Goal: Task Accomplishment & Management: Use online tool/utility

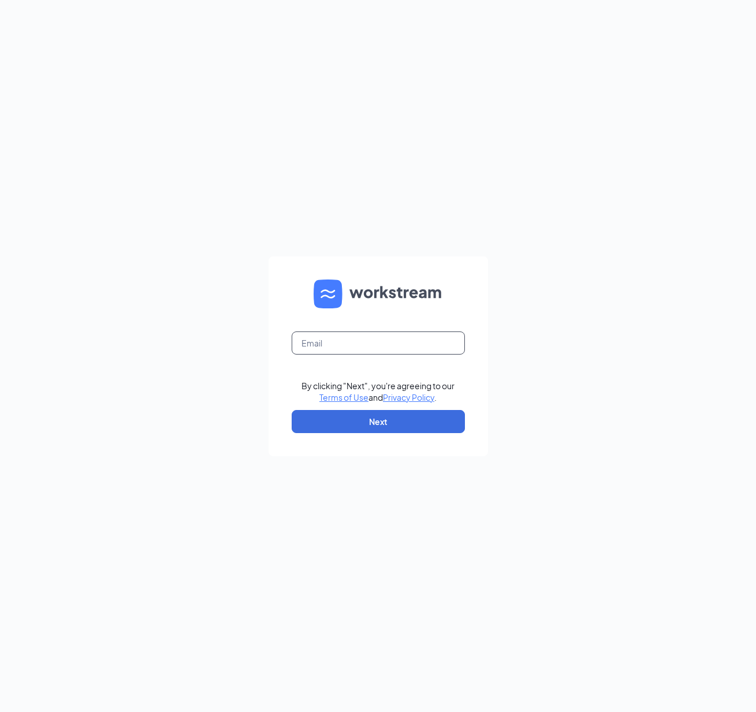
click at [363, 345] on input "text" at bounding box center [378, 343] width 173 height 23
type input "[EMAIL_ADDRESS][DOMAIN_NAME]"
click at [329, 425] on button "Next" at bounding box center [378, 421] width 173 height 23
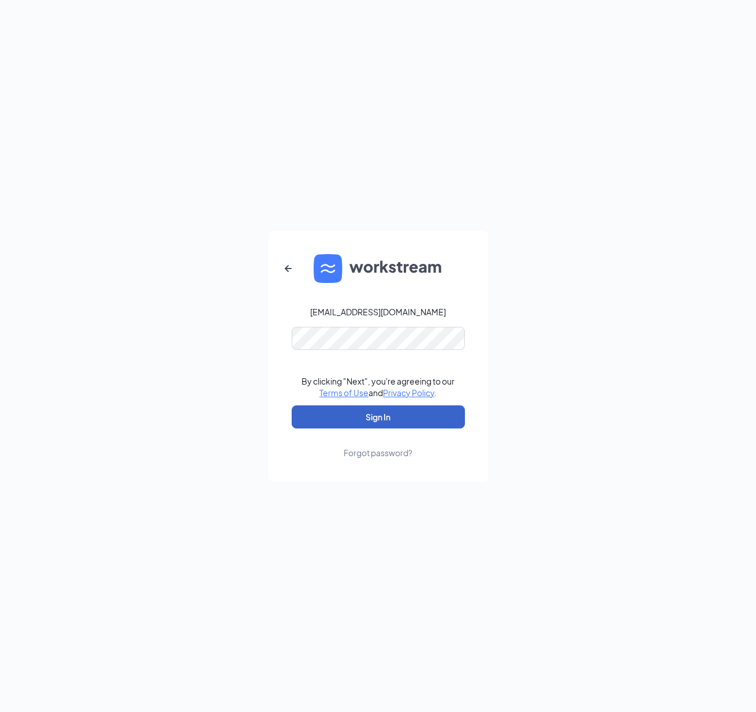
click at [332, 425] on button "Sign In" at bounding box center [378, 417] width 173 height 23
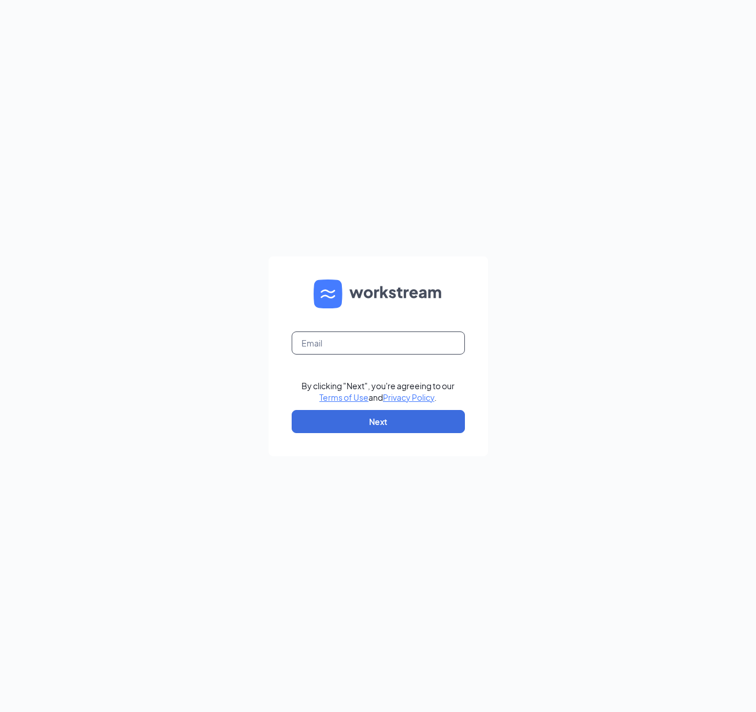
click at [345, 343] on input "text" at bounding box center [378, 343] width 173 height 23
type input "[EMAIL_ADDRESS][DOMAIN_NAME]"
click at [319, 421] on button "Next" at bounding box center [378, 421] width 173 height 23
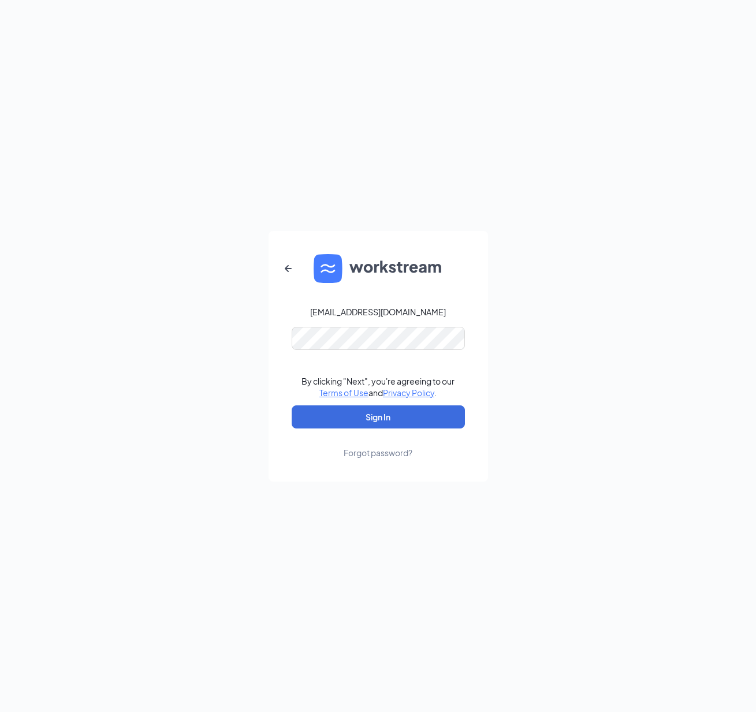
click at [387, 451] on div "Forgot password?" at bounding box center [378, 453] width 69 height 12
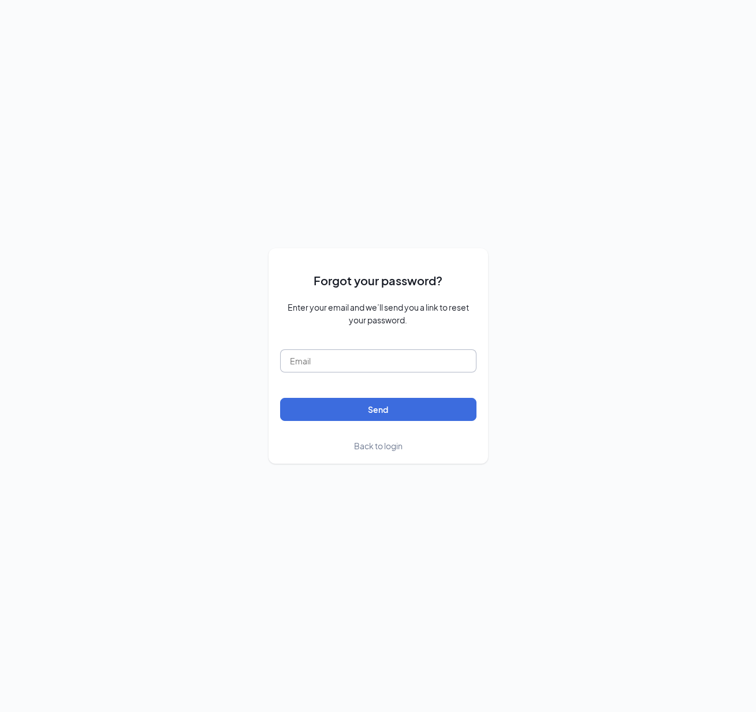
click at [380, 351] on input "text" at bounding box center [378, 361] width 196 height 23
type input "[EMAIL_ADDRESS][DOMAIN_NAME]"
click at [302, 411] on button "Send" at bounding box center [378, 409] width 196 height 23
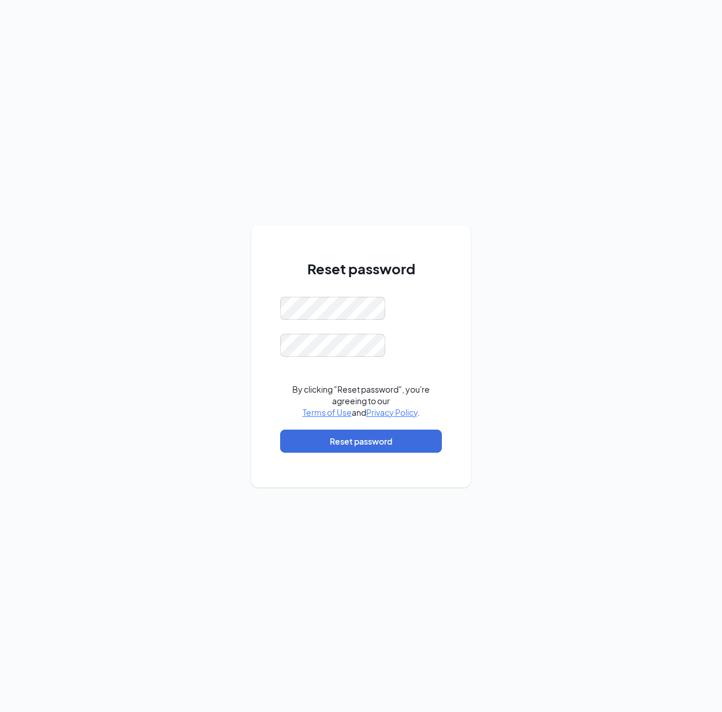
click at [241, 335] on div "Reset password By clicking "Reset password", you're agreeing to our Terms of Us…" at bounding box center [361, 356] width 722 height 712
click at [648, 298] on div "Reset password Passwords do not match By clicking "Reset password", you're agre…" at bounding box center [361, 356] width 722 height 712
click at [406, 438] on button "Reset password" at bounding box center [361, 441] width 162 height 23
click at [521, 315] on div "Reset password By clicking "Reset password", you're agreeing to our Terms of Us…" at bounding box center [361, 356] width 722 height 712
click at [414, 433] on button "Reset password" at bounding box center [361, 441] width 162 height 23
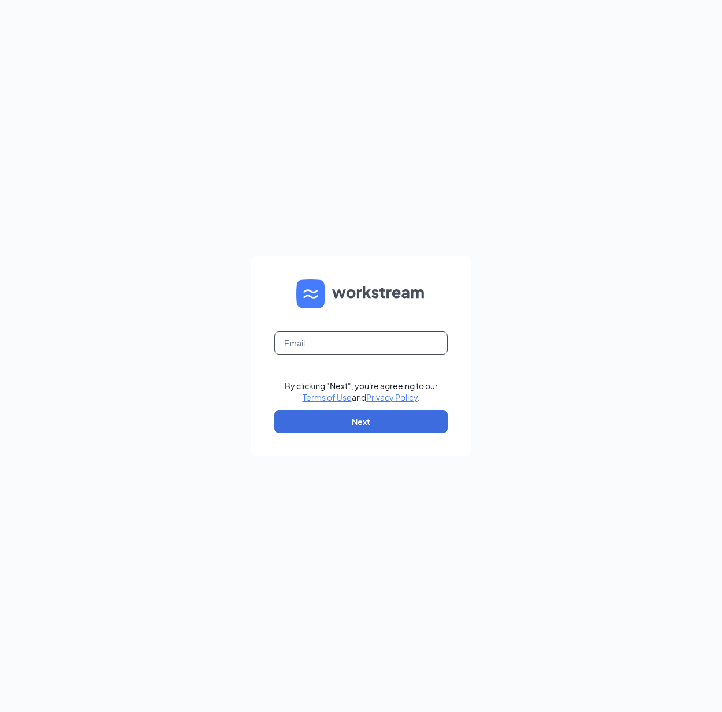
click at [341, 344] on input "text" at bounding box center [360, 343] width 173 height 23
type input "[EMAIL_ADDRESS][DOMAIN_NAME]"
drag, startPoint x: 310, startPoint y: 447, endPoint x: 318, endPoint y: 423, distance: 25.8
click at [310, 446] on form "neilpathak@starboj.com By clicking "Next", you're agreeing to our Terms of Use …" at bounding box center [361, 357] width 220 height 200
click at [321, 418] on button "Next" at bounding box center [360, 421] width 173 height 23
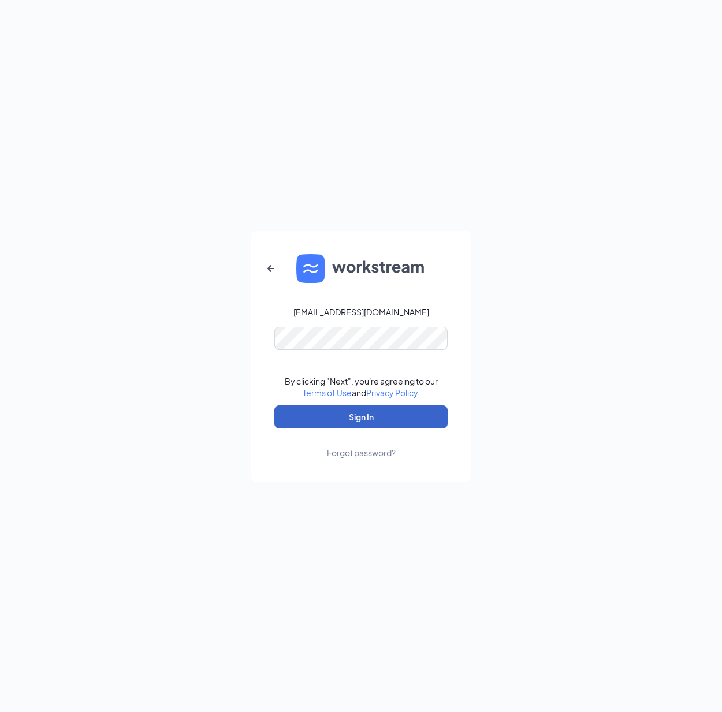
click at [326, 421] on button "Sign In" at bounding box center [360, 417] width 173 height 23
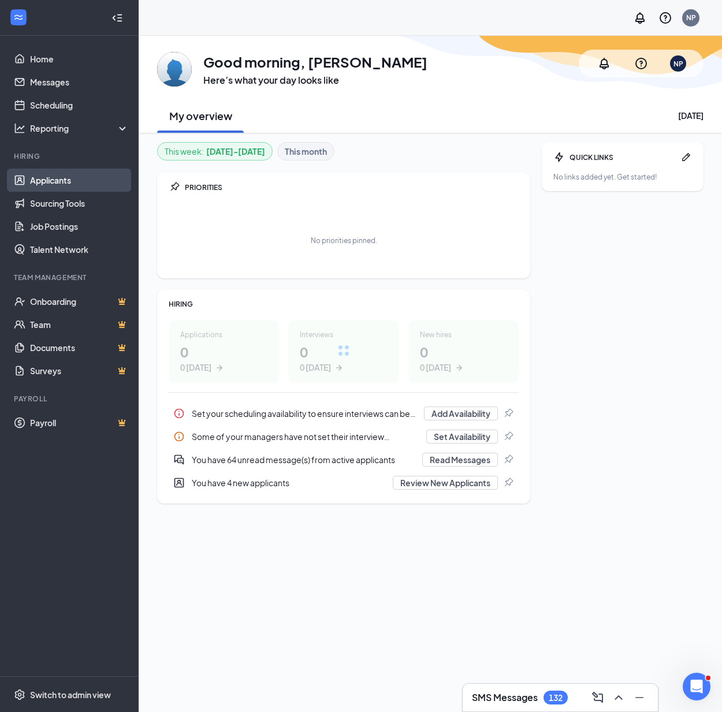
click at [86, 177] on link "Applicants" at bounding box center [79, 180] width 99 height 23
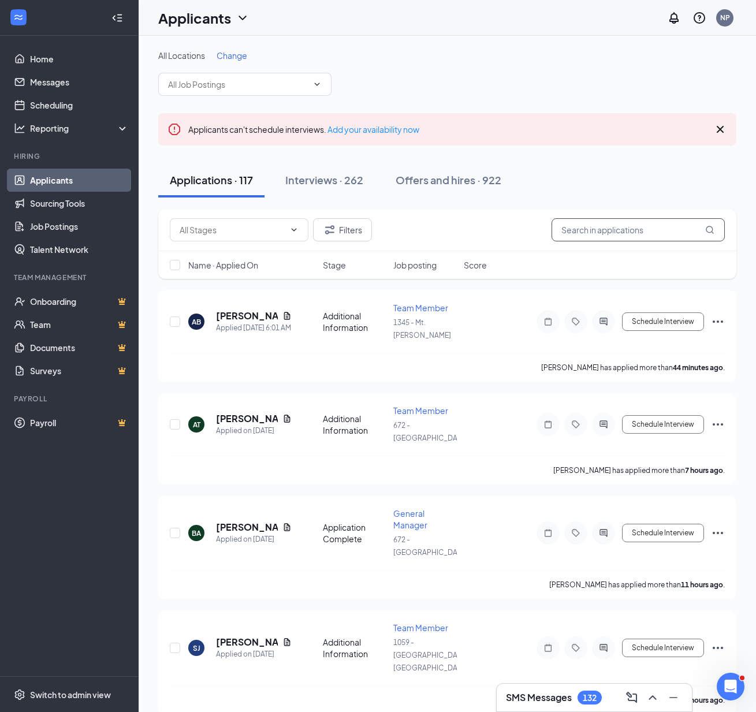
click at [607, 226] on input "text" at bounding box center [638, 229] width 173 height 23
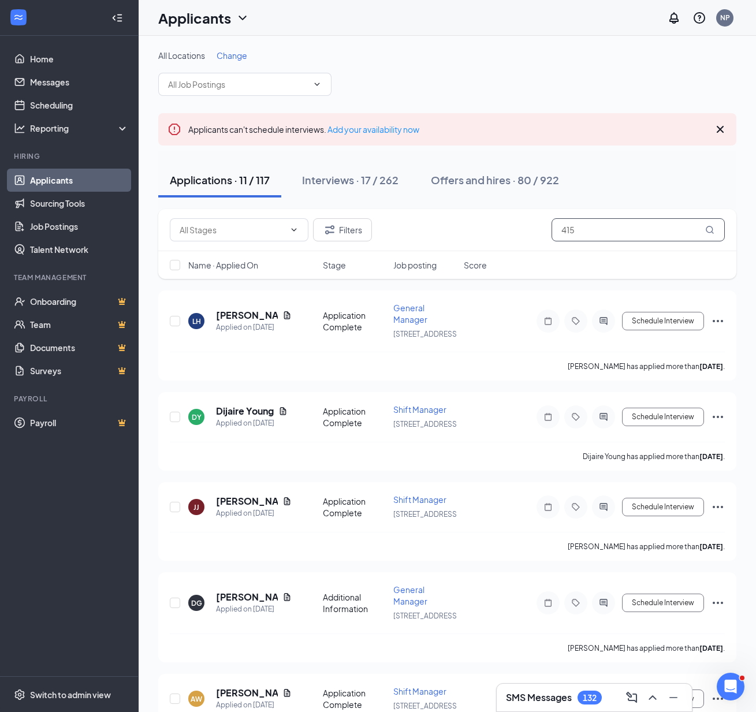
click at [625, 234] on input "415" at bounding box center [638, 229] width 173 height 23
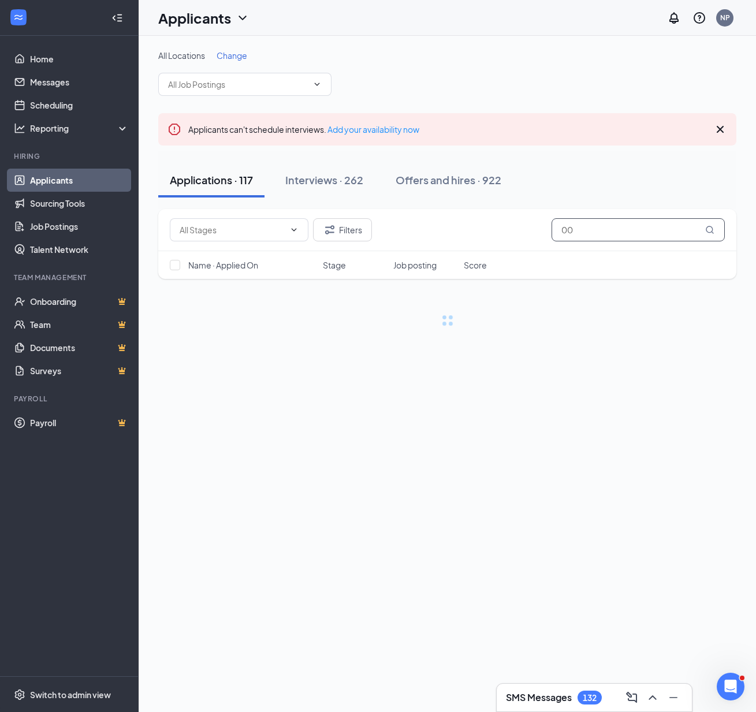
type input "0"
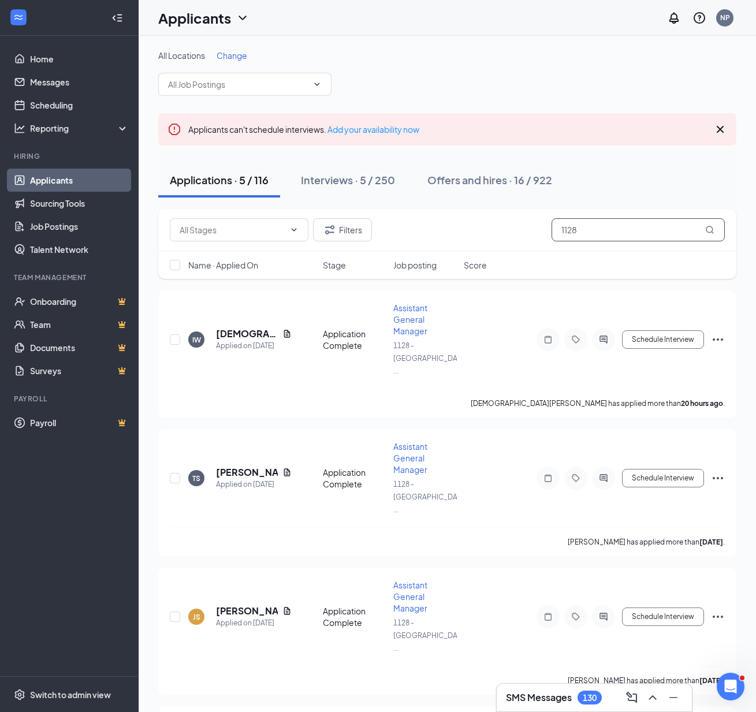
click at [653, 233] on input "1128" at bounding box center [638, 229] width 173 height 23
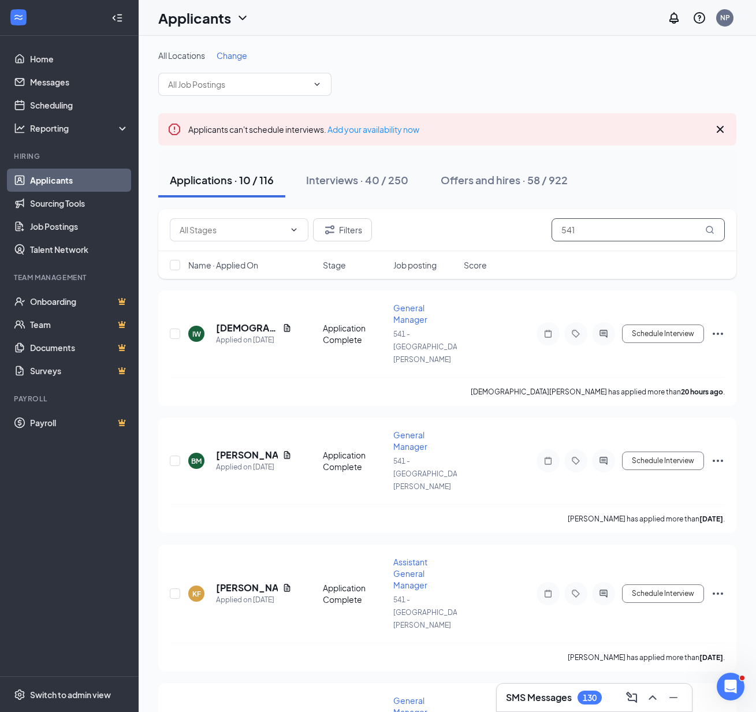
click at [570, 233] on input "541" at bounding box center [638, 229] width 173 height 23
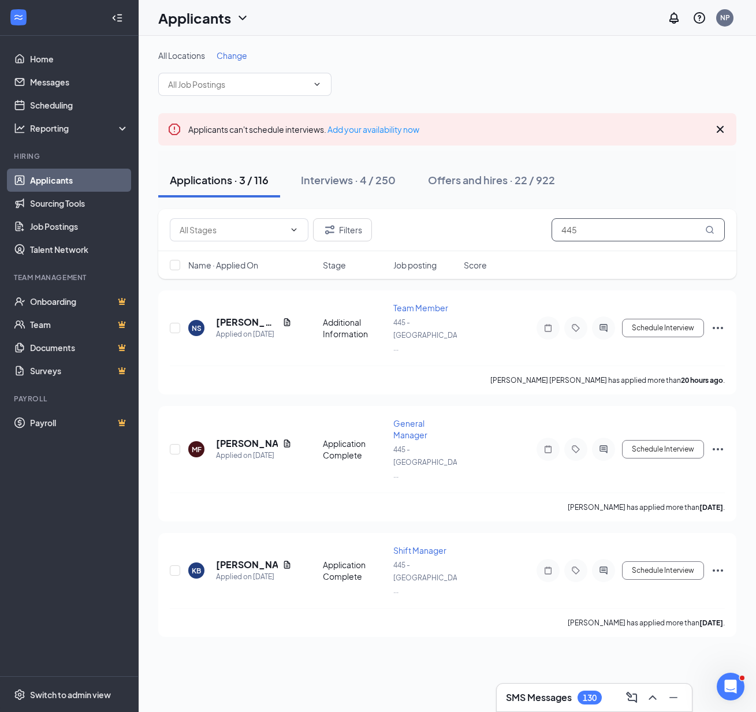
click at [596, 235] on input "445" at bounding box center [638, 229] width 173 height 23
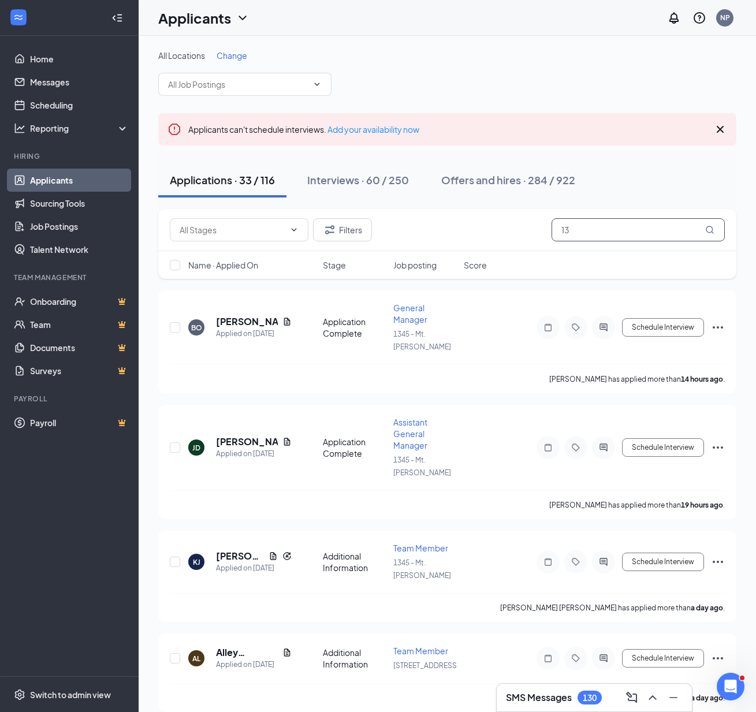
click at [570, 235] on input "13" at bounding box center [638, 229] width 173 height 23
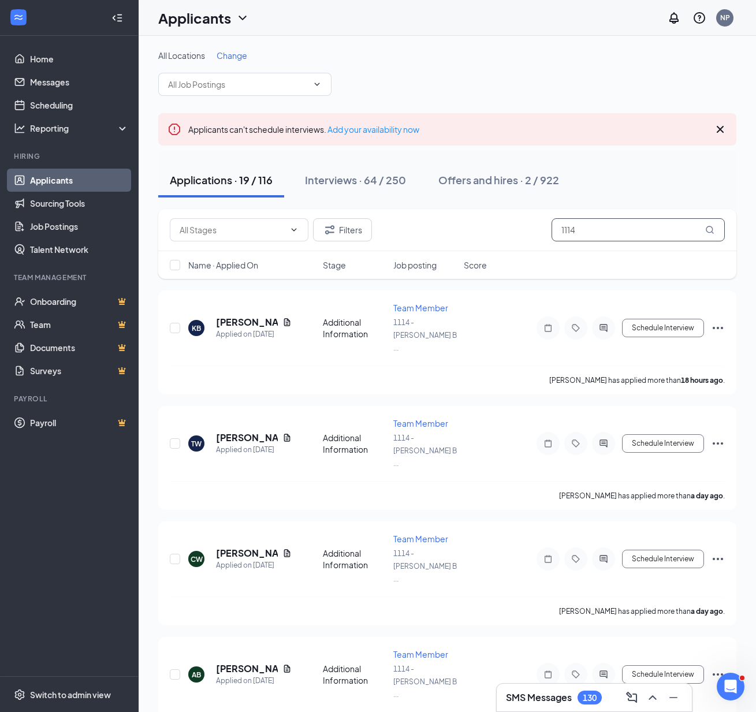
click at [589, 236] on input "1114" at bounding box center [638, 229] width 173 height 23
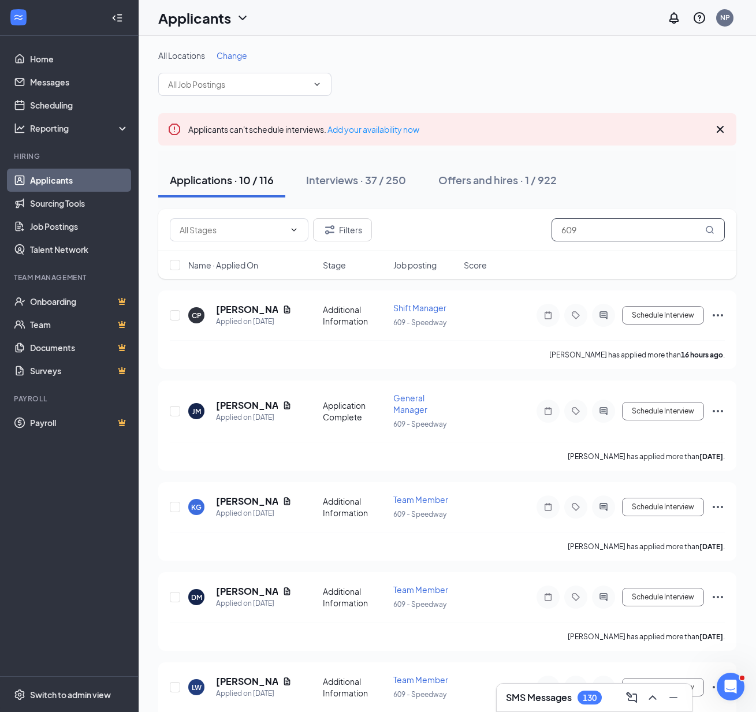
click at [655, 224] on input "609" at bounding box center [638, 229] width 173 height 23
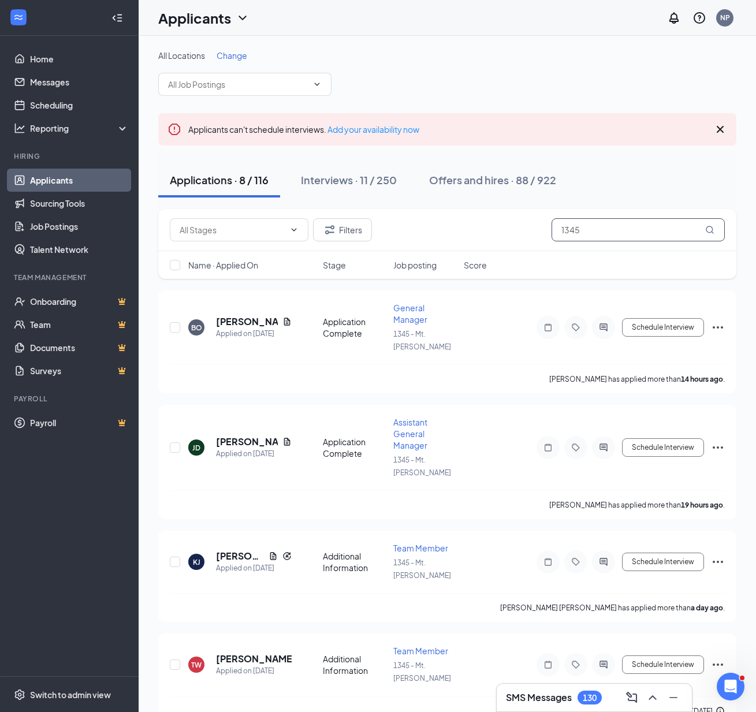
click at [623, 239] on input "1345" at bounding box center [638, 229] width 173 height 23
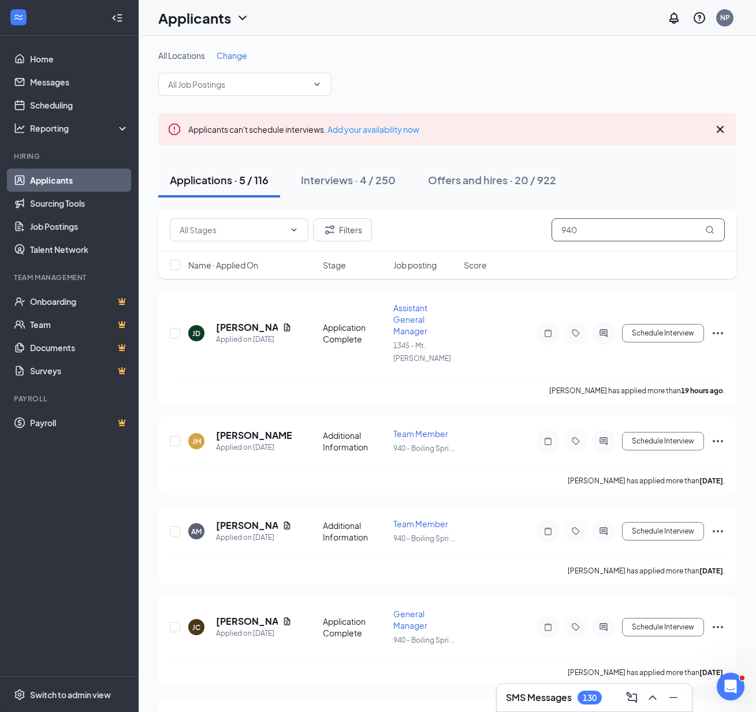
click at [581, 224] on input "940" at bounding box center [638, 229] width 173 height 23
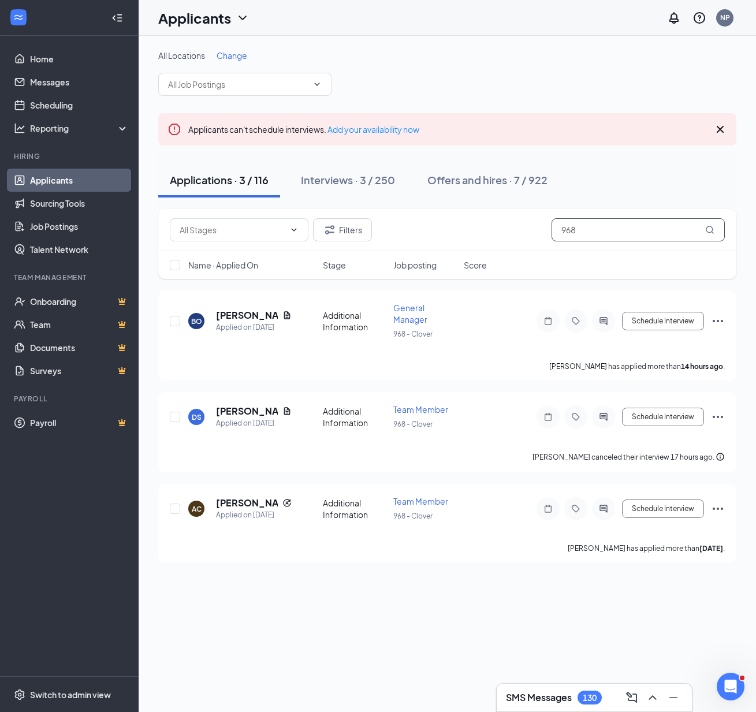
click at [597, 226] on input "968" at bounding box center [638, 229] width 173 height 23
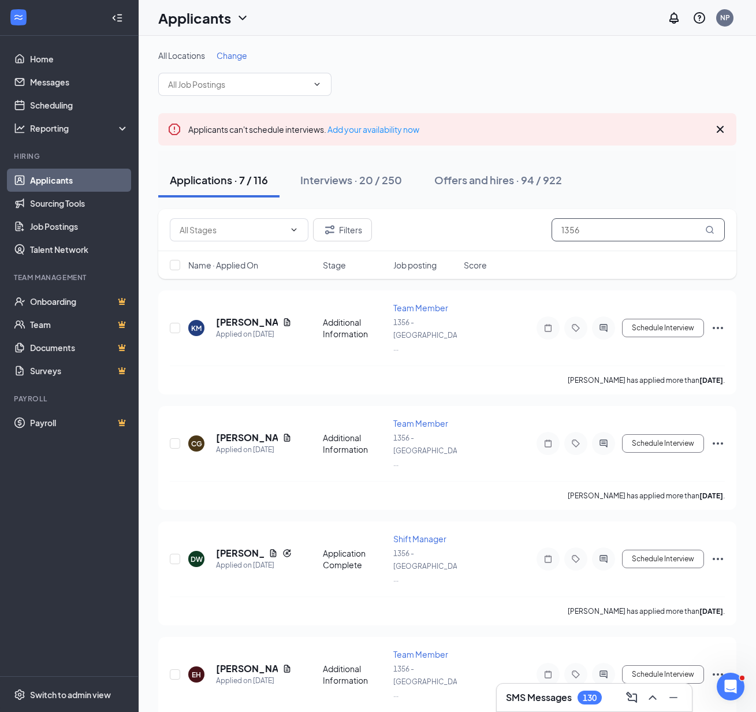
click at [597, 228] on input "1356" at bounding box center [638, 229] width 173 height 23
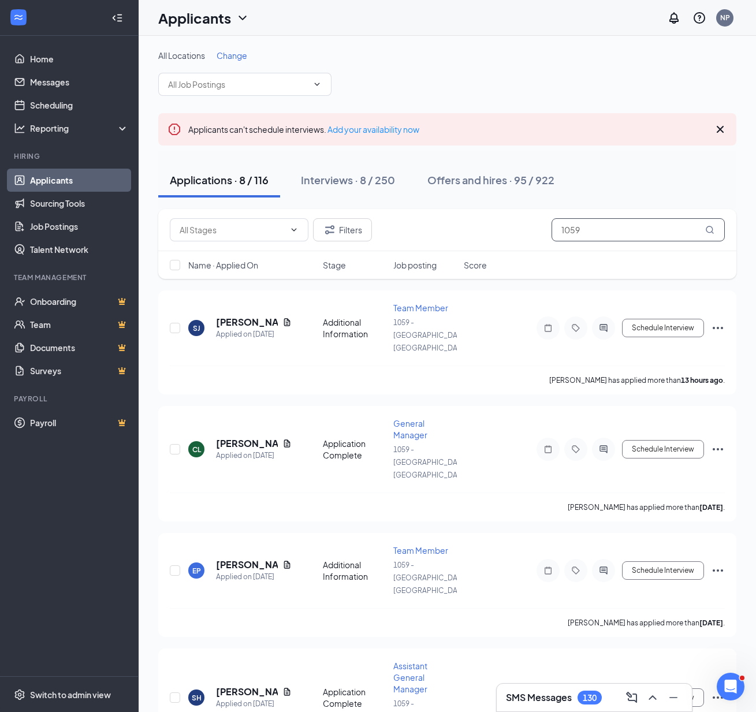
click at [612, 224] on input "1059" at bounding box center [638, 229] width 173 height 23
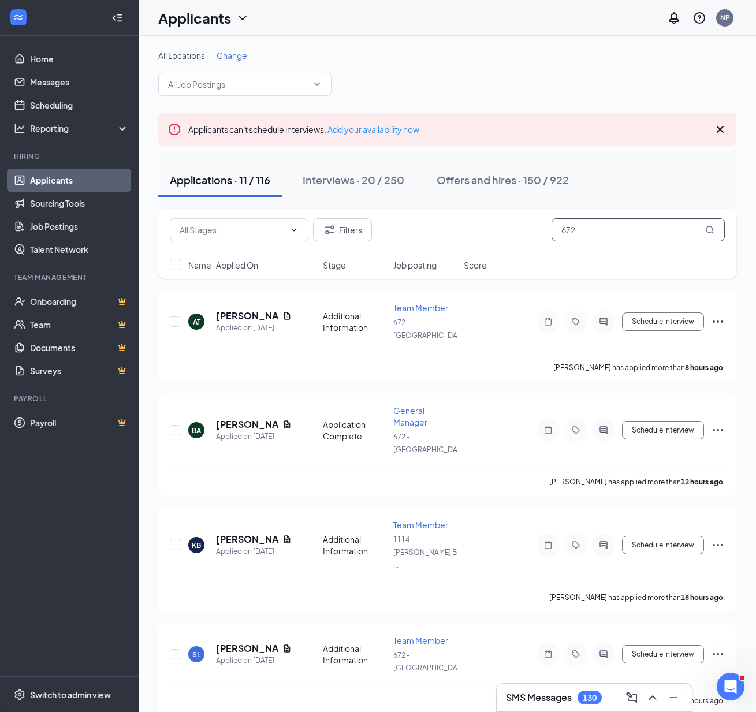
click at [582, 232] on input "672" at bounding box center [638, 229] width 173 height 23
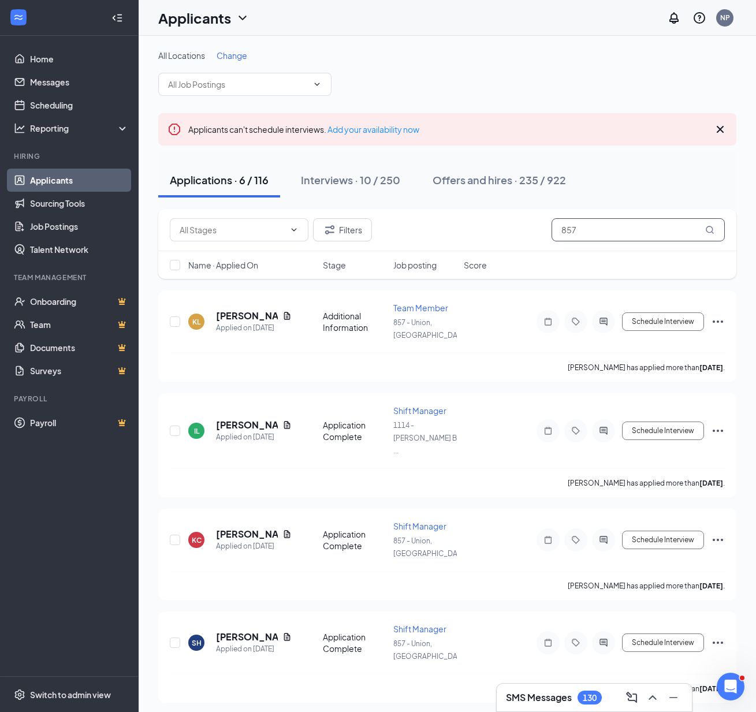
click at [598, 222] on input "857" at bounding box center [638, 229] width 173 height 23
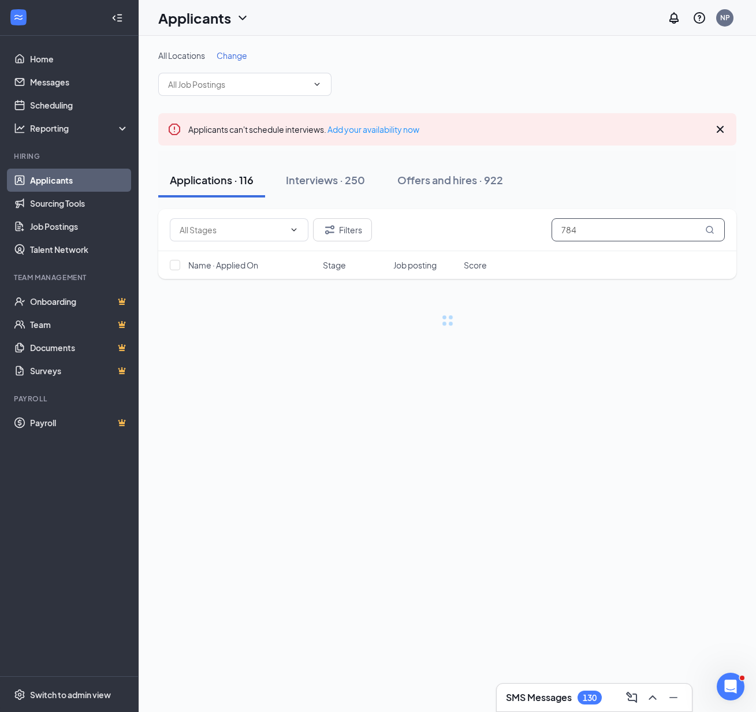
type input "784"
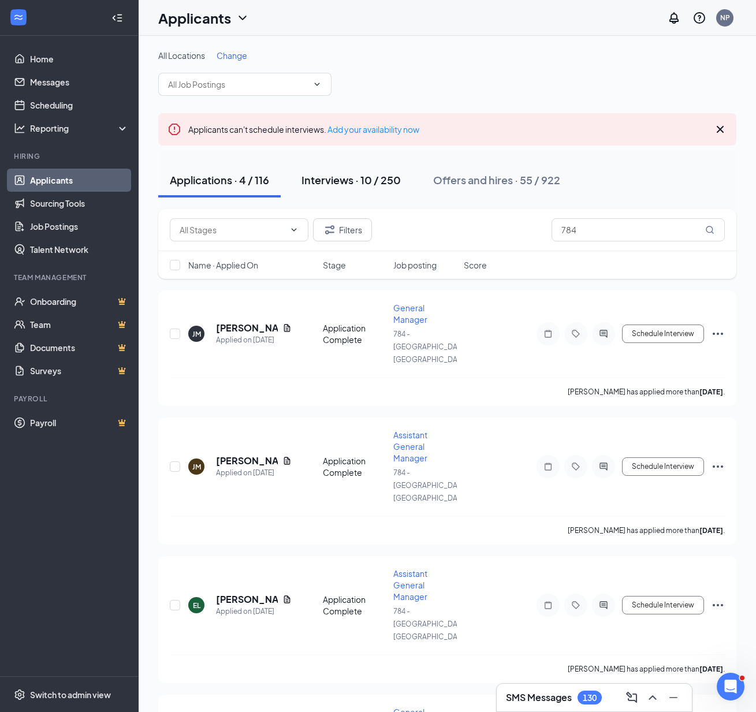
click at [372, 183] on div "Interviews · 10 / 250" at bounding box center [351, 180] width 99 height 14
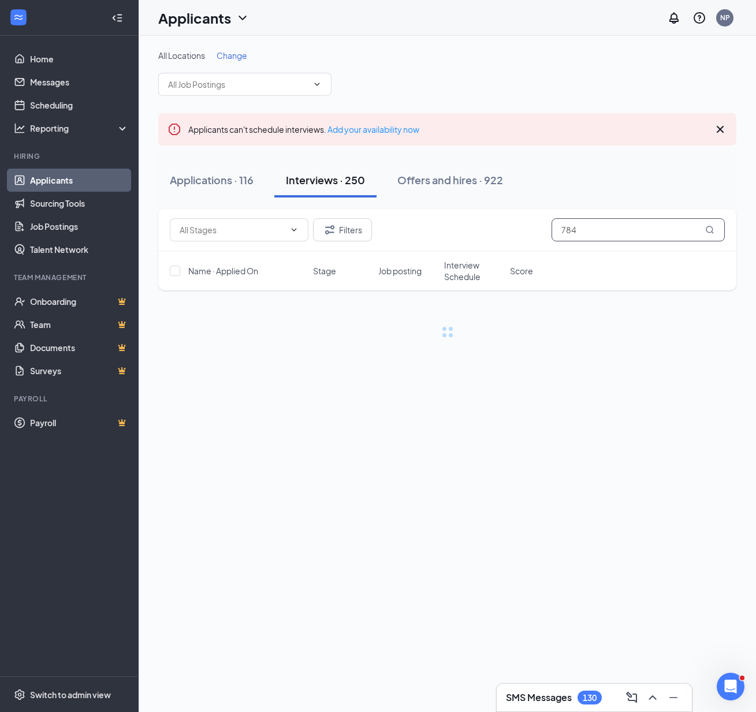
click at [622, 236] on input "784" at bounding box center [638, 229] width 173 height 23
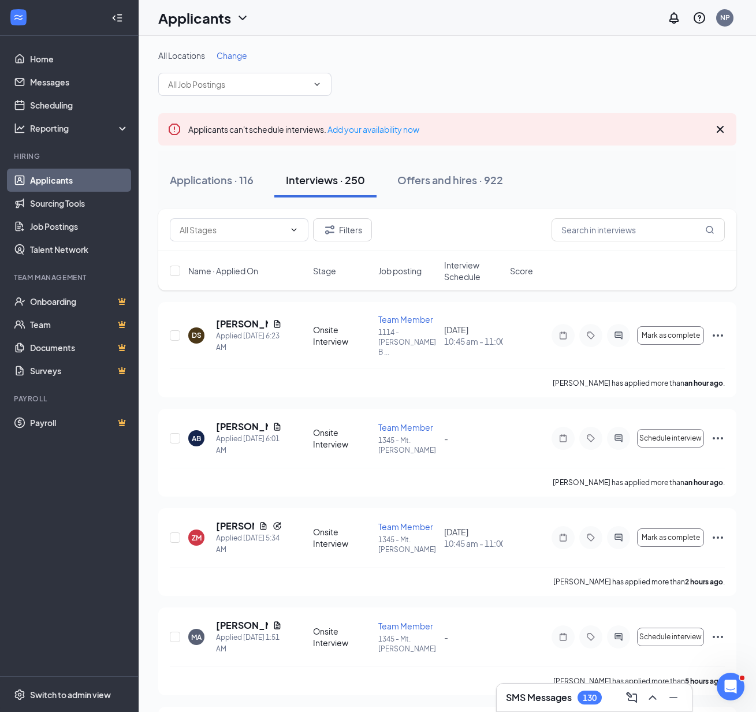
click at [472, 272] on span "Interview Schedule" at bounding box center [473, 270] width 59 height 23
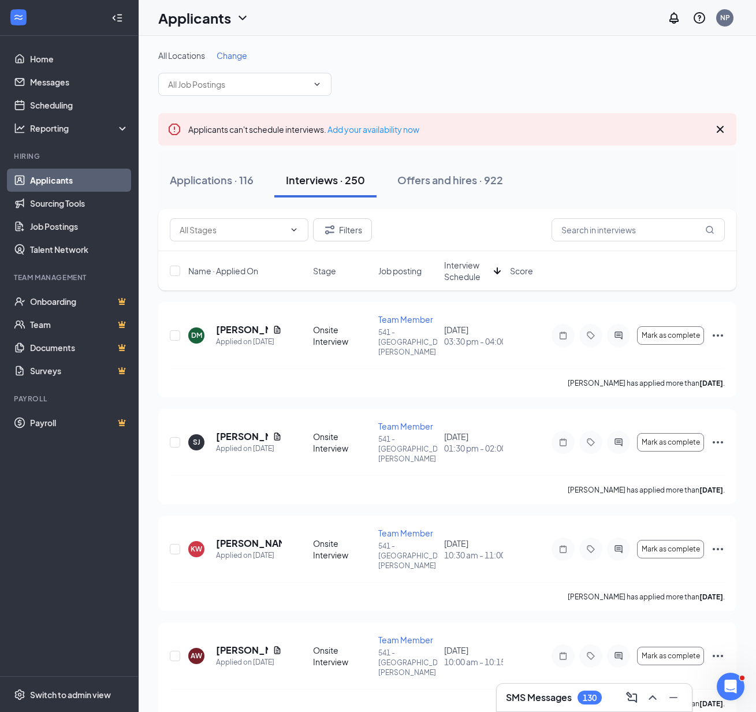
click at [472, 272] on span "Interview Schedule" at bounding box center [466, 270] width 45 height 23
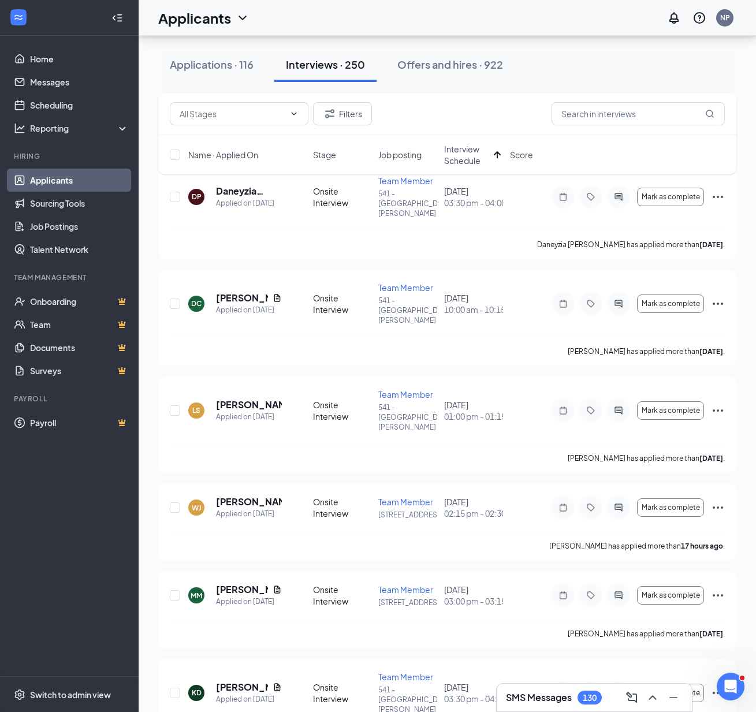
scroll to position [19616, 0]
